Goal: Task Accomplishment & Management: Use online tool/utility

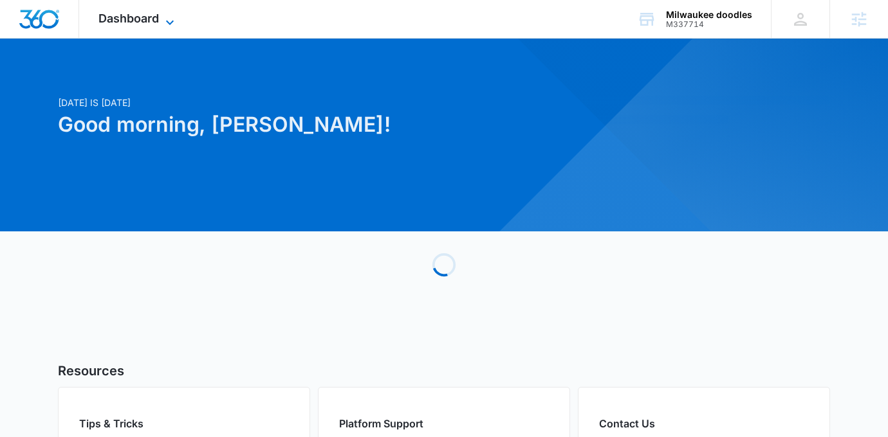
click at [169, 15] on icon at bounding box center [169, 22] width 15 height 15
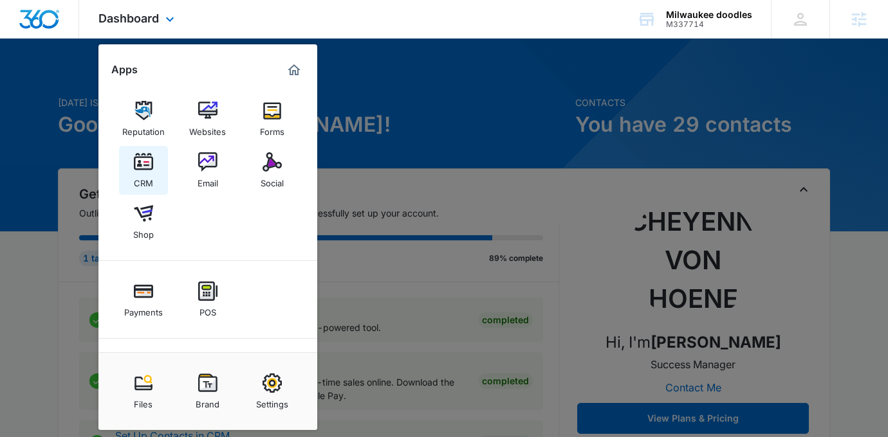
click at [146, 174] on div "CRM" at bounding box center [143, 180] width 19 height 17
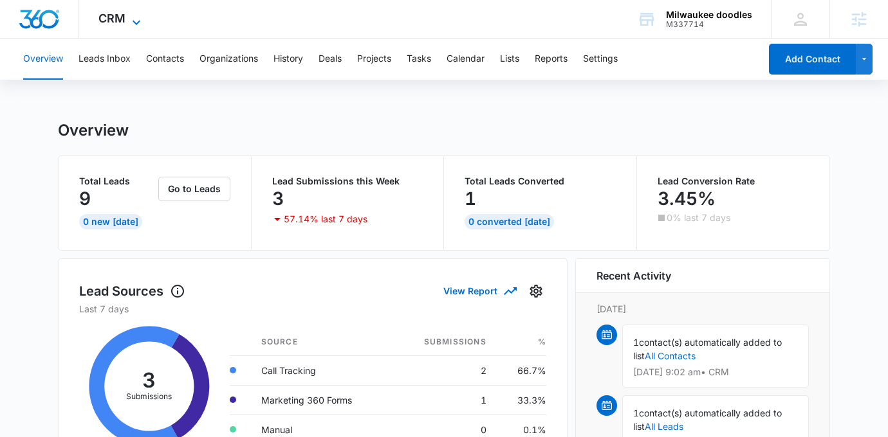
click at [129, 25] on icon at bounding box center [136, 22] width 15 height 15
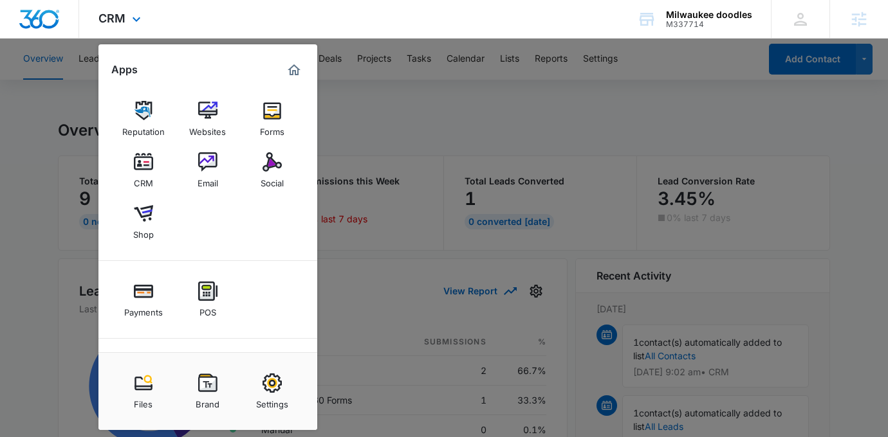
scroll to position [64, 0]
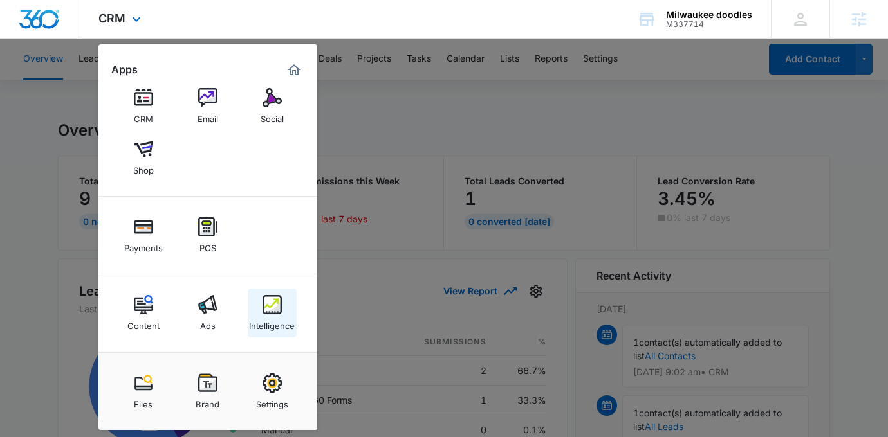
click at [277, 313] on img at bounding box center [271, 304] width 19 height 19
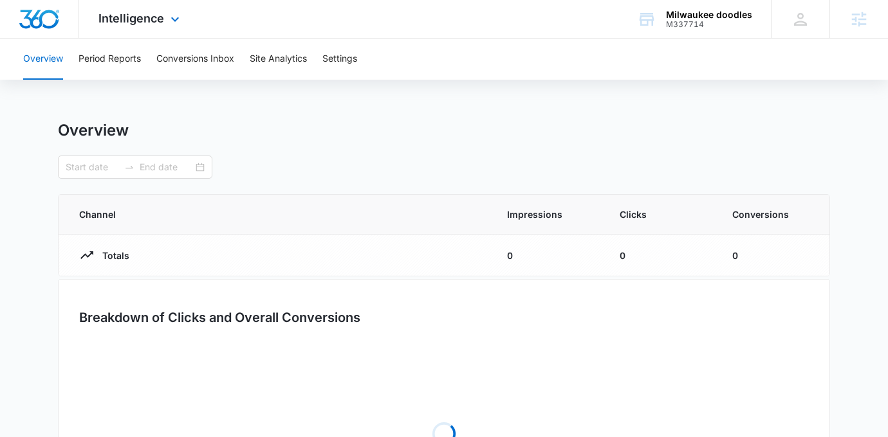
type input "[DATE]"
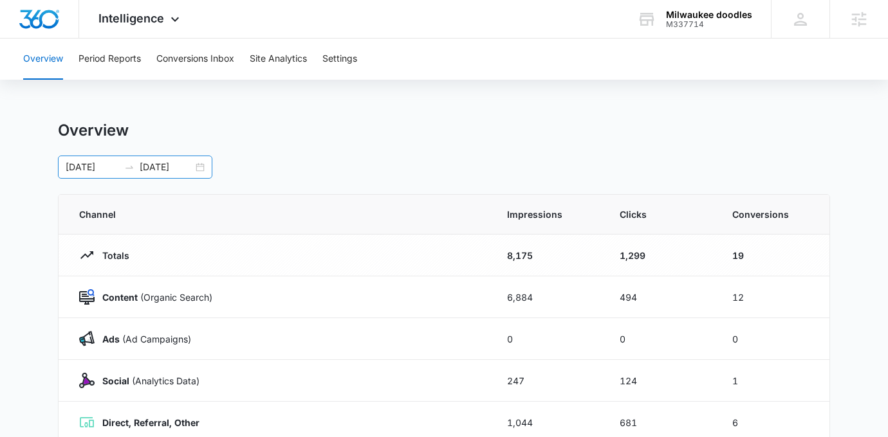
click at [209, 170] on div "[DATE] [DATE]" at bounding box center [135, 167] width 154 height 23
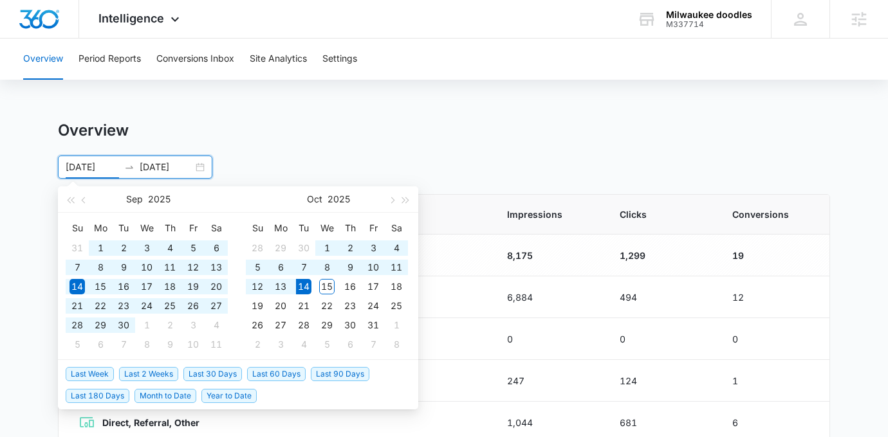
click at [215, 396] on span "Year to Date" at bounding box center [228, 396] width 55 height 14
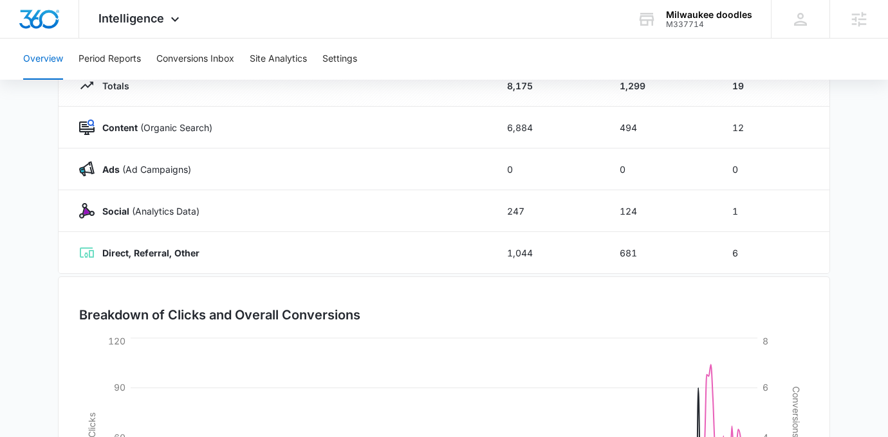
scroll to position [359, 0]
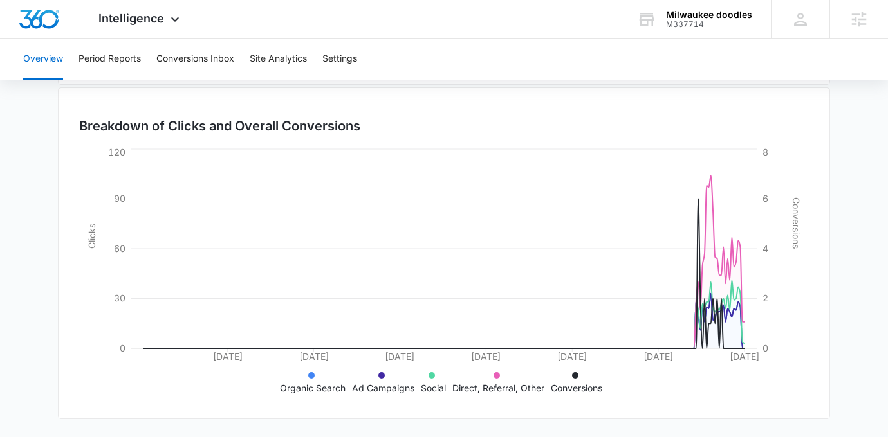
click at [44, 197] on main "Overview [DATE] [DATE] [DATE] Su Mo Tu We Th Fr Sa 29 30 31 1 2 3 4 5 6 7 8 9 1…" at bounding box center [444, 99] width 888 height 675
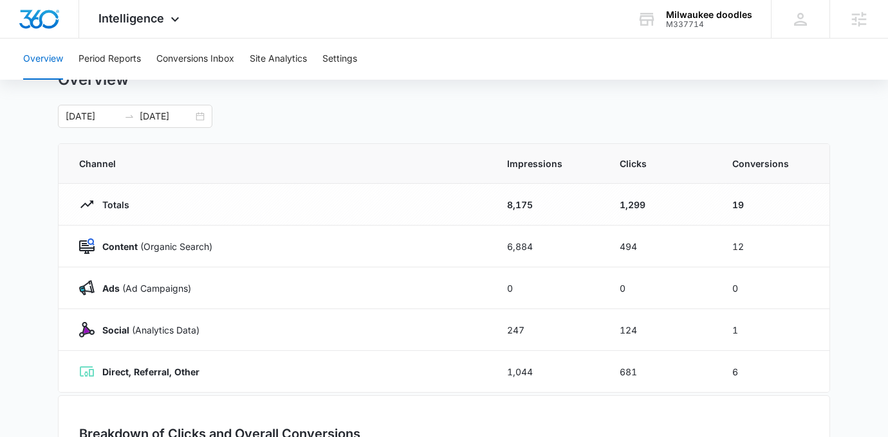
scroll to position [53, 0]
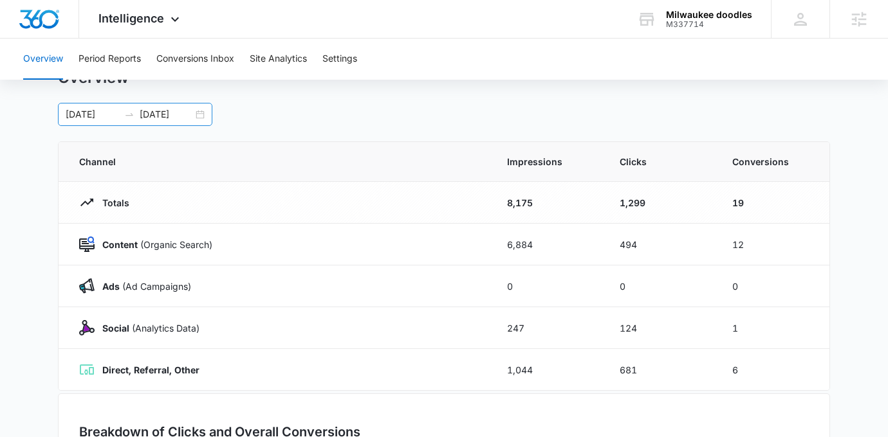
click at [197, 116] on div "[DATE] [DATE]" at bounding box center [135, 114] width 154 height 23
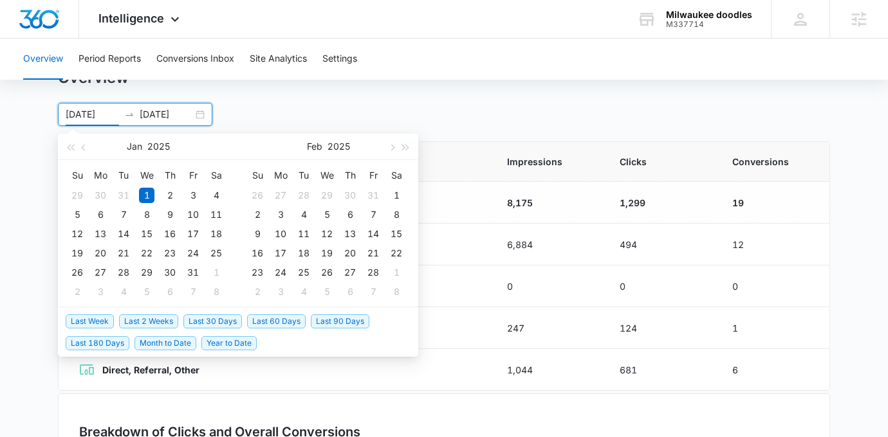
click at [209, 322] on span "Last 30 Days" at bounding box center [212, 322] width 59 height 14
type input "[DATE]"
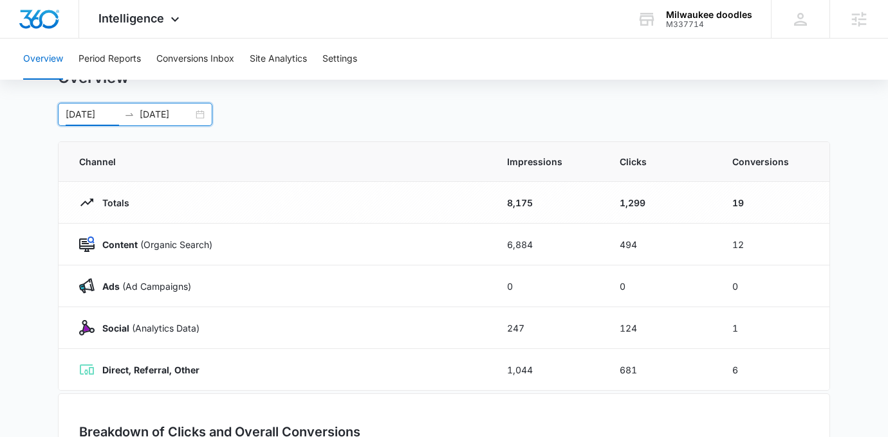
click at [408, 105] on div "[DATE] [DATE] [DATE] Su Mo Tu We Th Fr Sa 31 1 2 3 4 5 6 7 8 9 10 11 12 13 14 1…" at bounding box center [444, 114] width 772 height 23
